Goal: Transaction & Acquisition: Obtain resource

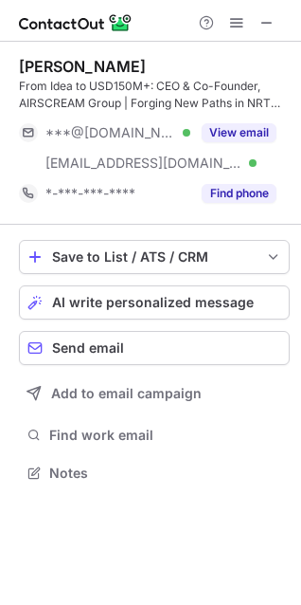
scroll to position [460, 301]
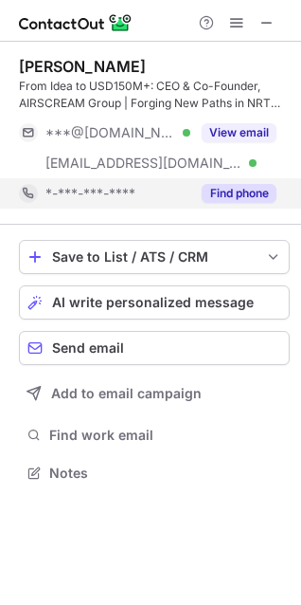
click at [250, 190] on button "Find phone" at bounding box center [239, 193] width 75 height 19
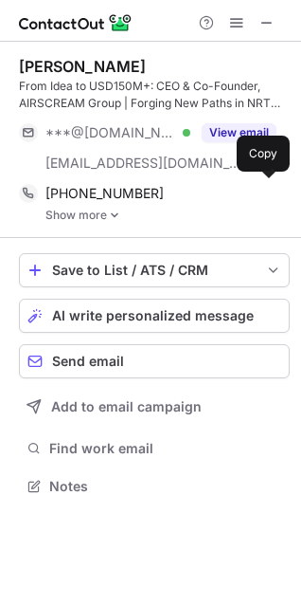
scroll to position [473, 301]
click at [83, 218] on link "Show more" at bounding box center [168, 215] width 245 height 13
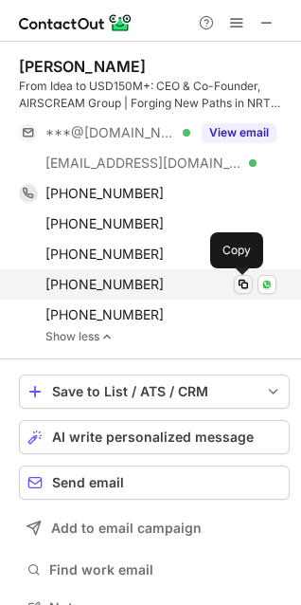
click at [239, 289] on span at bounding box center [243, 284] width 15 height 15
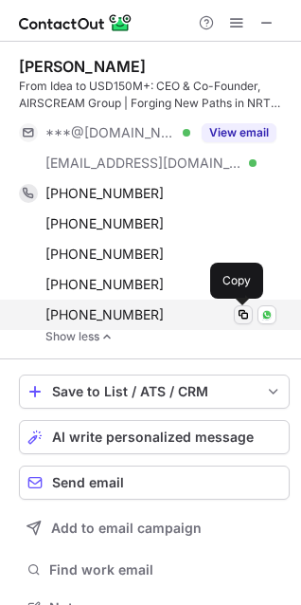
click at [248, 315] on span at bounding box center [243, 314] width 15 height 15
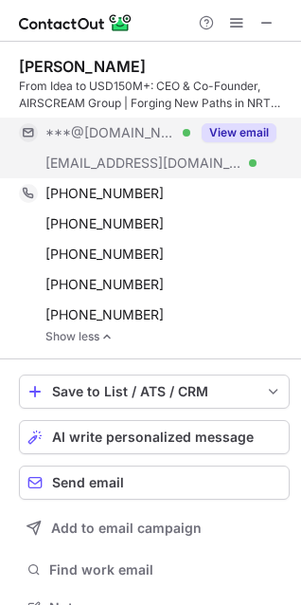
click at [222, 138] on button "View email" at bounding box center [239, 132] width 75 height 19
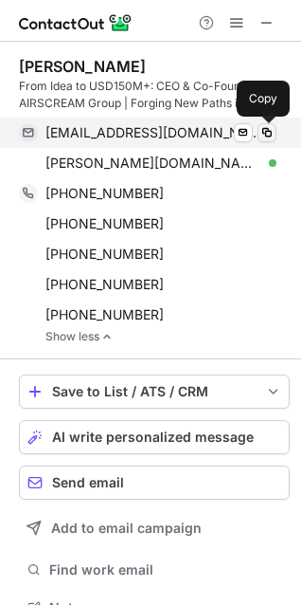
click at [264, 136] on span at bounding box center [267, 132] width 15 height 15
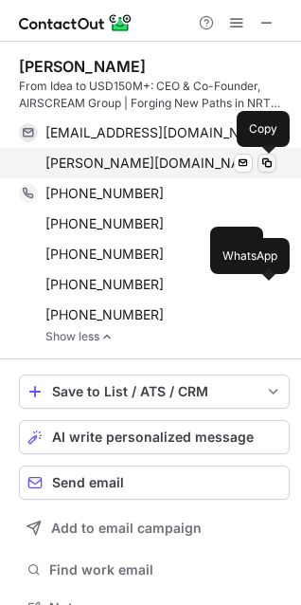
click at [263, 161] on span at bounding box center [267, 162] width 15 height 15
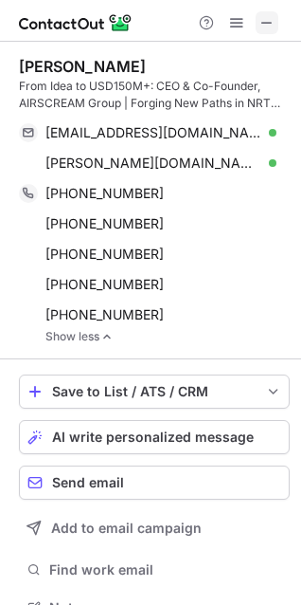
click at [262, 20] on span at bounding box center [267, 22] width 15 height 15
